Goal: Connect with others: Participate in discussion

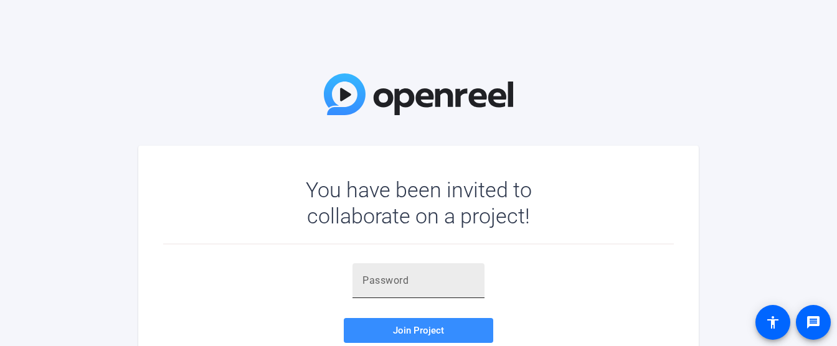
click at [381, 284] on input "text" at bounding box center [419, 281] width 112 height 15
paste input "3GsIlQ"
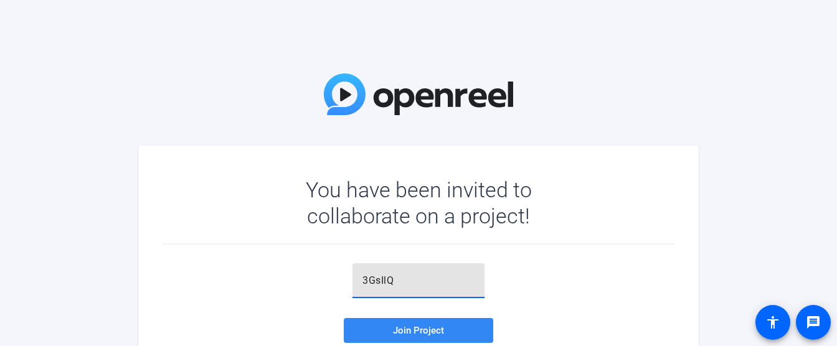
type input "3GsIlQ"
click at [383, 332] on span at bounding box center [419, 331] width 150 height 30
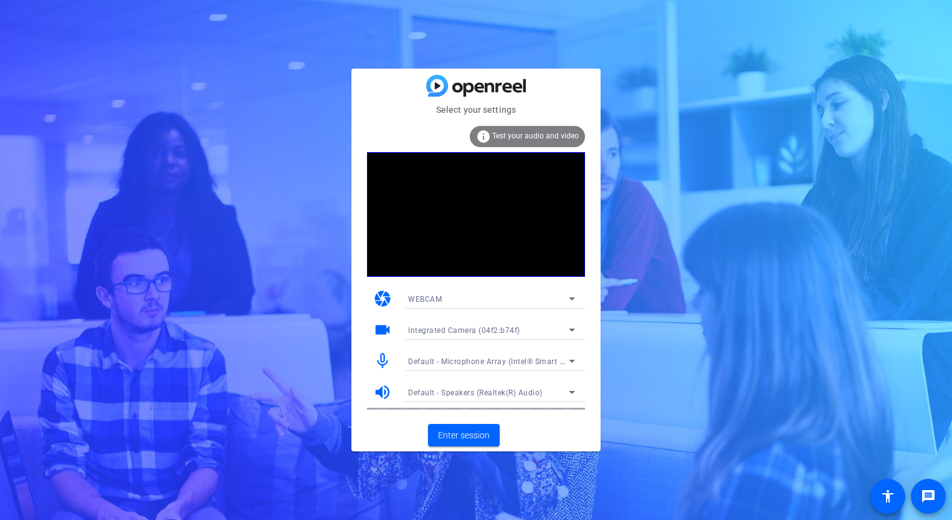
click at [573, 330] on icon at bounding box center [572, 329] width 6 height 3
click at [548, 346] on div at bounding box center [476, 260] width 952 height 520
click at [469, 346] on span "Enter session" at bounding box center [464, 435] width 52 height 13
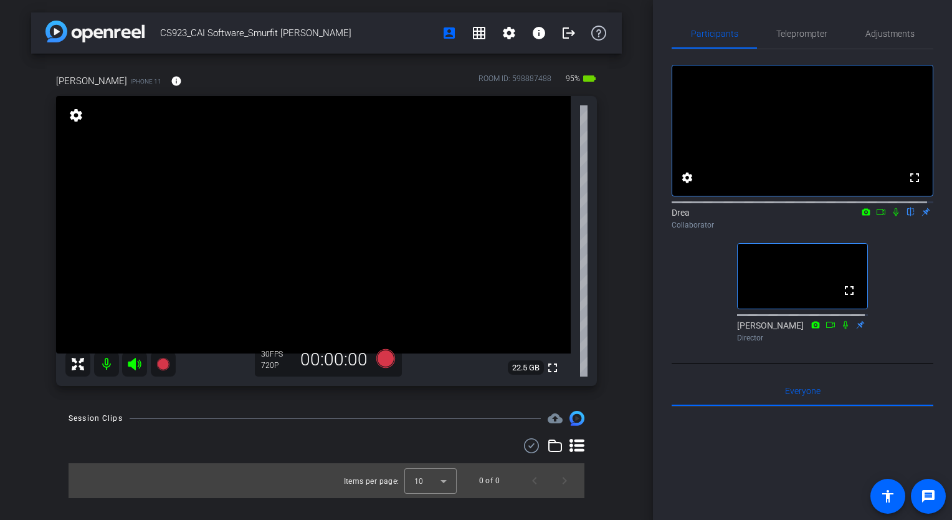
click at [837, 215] on icon at bounding box center [881, 212] width 9 height 6
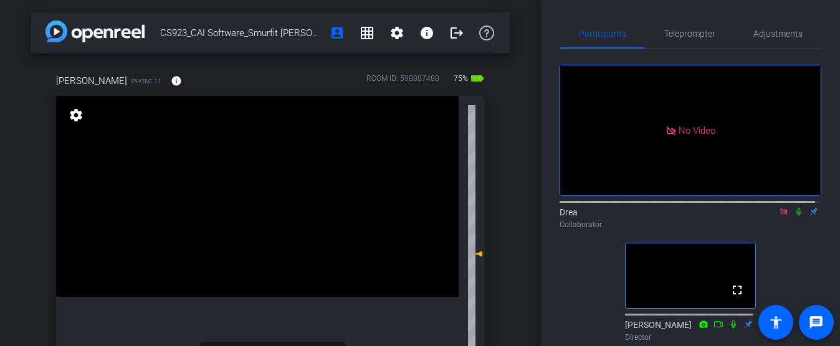
click at [820, 178] on div "Participants Teleprompter Adjustments No Video Drea Collaborator fullscreen [PE…" at bounding box center [690, 173] width 299 height 346
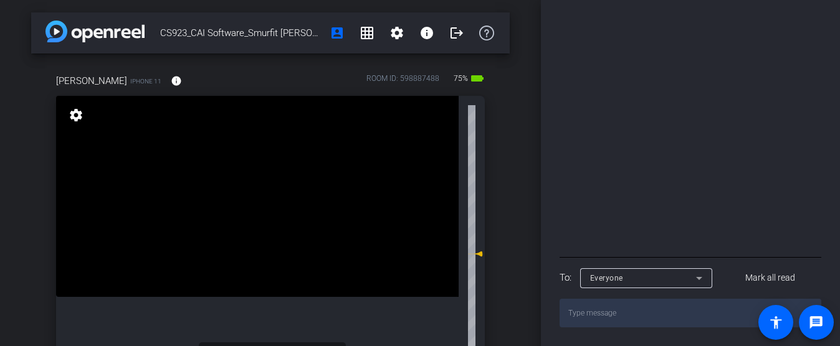
scroll to position [597, 0]
